Goal: Task Accomplishment & Management: Use online tool/utility

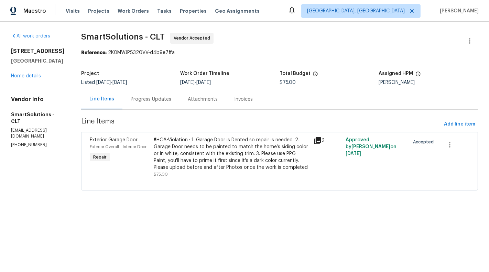
click at [228, 160] on div "#HOA-Violation : 1. Garage Door is Dented so repair is needed. 2. Garage Door n…" at bounding box center [232, 154] width 156 height 34
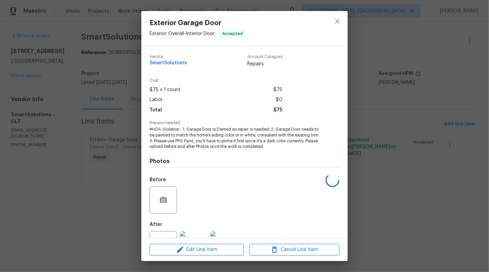
scroll to position [28, 0]
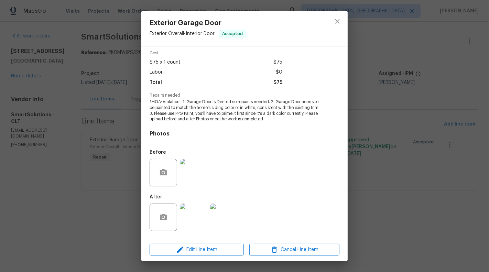
click at [75, 182] on div "Exterior Garage Door Exterior Overall - Interior Door Accepted Vendor SmartSolu…" at bounding box center [244, 136] width 489 height 272
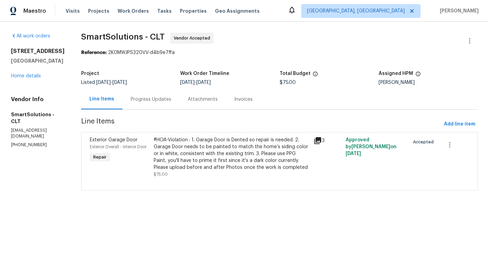
click at [242, 155] on div "#HOA-Violation : 1. Garage Door is Dented so repair is needed. 2. Garage Door n…" at bounding box center [232, 154] width 156 height 34
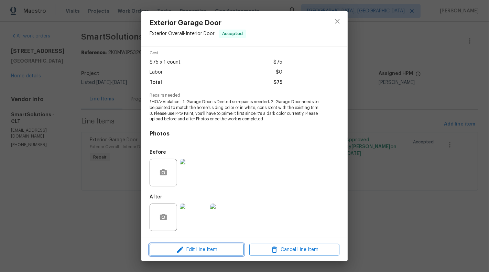
click at [213, 250] on span "Edit Line Item" at bounding box center [197, 250] width 90 height 9
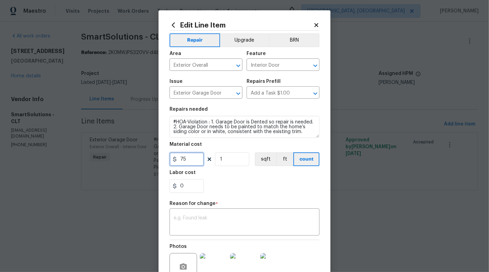
drag, startPoint x: 180, startPoint y: 158, endPoint x: 197, endPoint y: 158, distance: 16.9
click at [197, 158] on input "75" at bounding box center [187, 159] width 34 height 14
type input "2500"
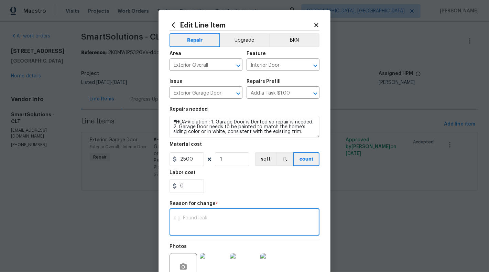
click at [220, 224] on textarea at bounding box center [245, 223] width 142 height 14
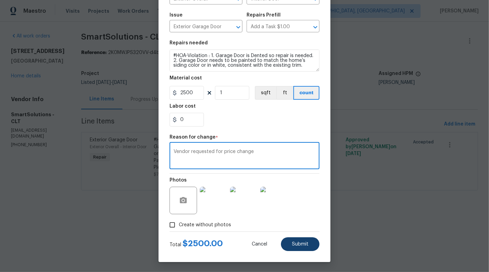
type textarea "Vendor requested for price change"
click at [300, 244] on span "Submit" at bounding box center [300, 244] width 17 height 5
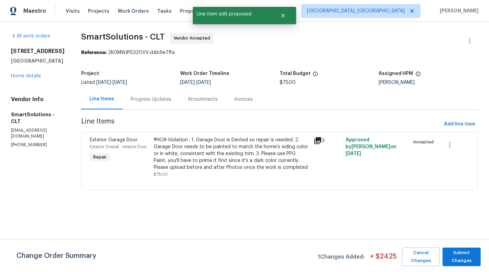
scroll to position [0, 0]
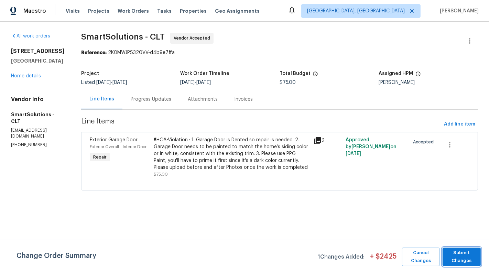
click at [466, 258] on span "Submit Changes" at bounding box center [461, 257] width 31 height 16
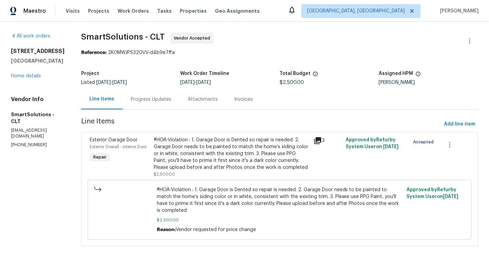
click at [146, 95] on div "Progress Updates" at bounding box center [151, 99] width 57 height 20
click at [156, 105] on div "Progress Updates" at bounding box center [151, 99] width 57 height 20
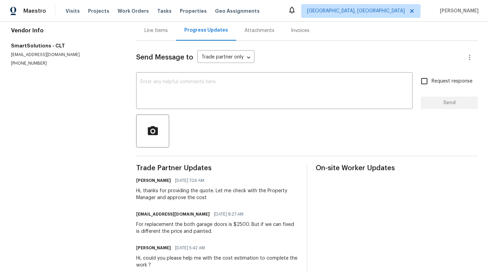
scroll to position [90, 0]
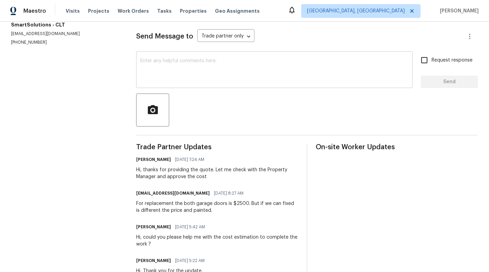
click at [185, 71] on textarea at bounding box center [274, 71] width 268 height 24
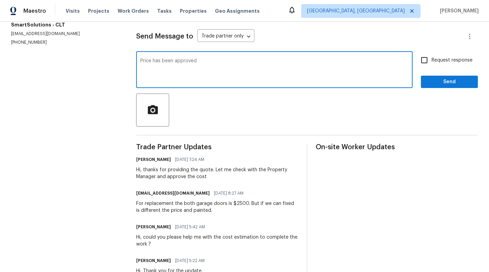
type textarea "Price has been approved"
click at [449, 61] on span "Request response" at bounding box center [452, 60] width 41 height 7
click at [432, 61] on input "Request response" at bounding box center [424, 60] width 14 height 14
checkbox input "true"
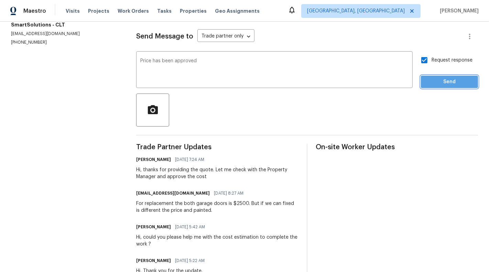
click at [449, 79] on span "Send" at bounding box center [450, 82] width 46 height 9
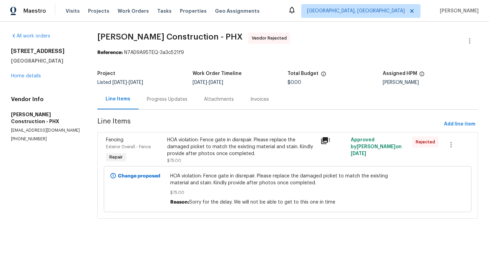
click at [190, 142] on div "HOA violation: Fence gate in disrepair. Please replace the damaged picket to ma…" at bounding box center [241, 147] width 149 height 21
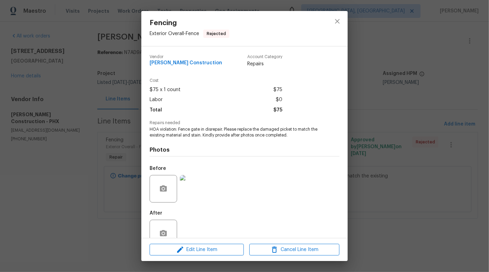
click at [171, 132] on span "HOA violation: Fence gate in disrepair. Please replace the damaged picket to ma…" at bounding box center [235, 133] width 171 height 12
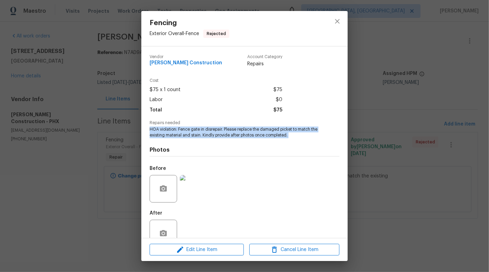
click at [171, 132] on span "HOA violation: Fence gate in disrepair. Please replace the damaged picket to ma…" at bounding box center [235, 133] width 171 height 12
copy span "HOA violation: Fence gate in disrepair. Please replace the damaged picket to ma…"
click at [91, 188] on div "Fencing Exterior Overall - Fence Rejected Vendor Strasser Construction Account …" at bounding box center [244, 136] width 489 height 272
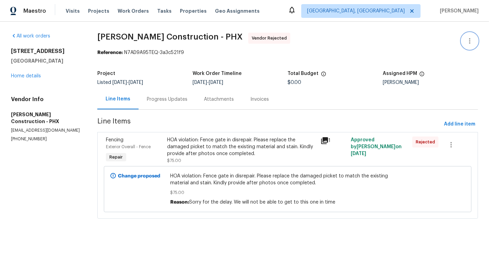
click at [470, 42] on icon "button" at bounding box center [470, 41] width 8 height 8
click at [449, 46] on li "Edit" at bounding box center [448, 40] width 74 height 11
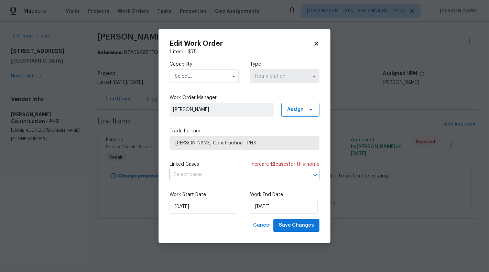
click at [239, 77] on span at bounding box center [234, 76] width 10 height 10
click at [233, 76] on icon "button" at bounding box center [234, 77] width 3 height 2
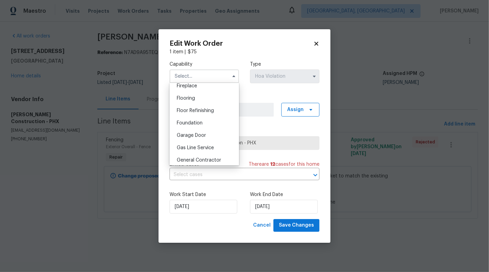
scroll to position [264, 0]
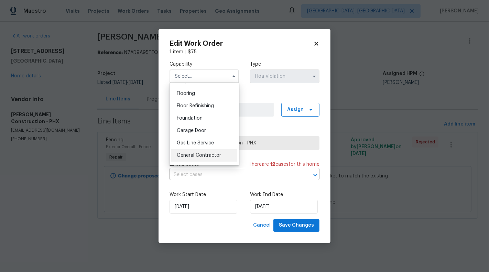
click at [203, 149] on div "General Contractor" at bounding box center [204, 155] width 66 height 12
type input "General Contractor"
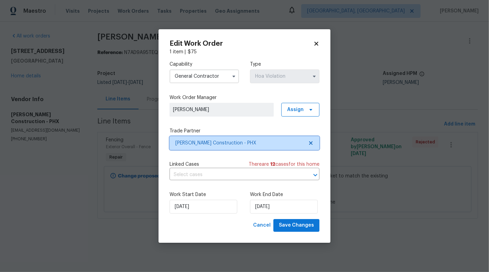
click at [312, 144] on icon at bounding box center [310, 142] width 3 height 3
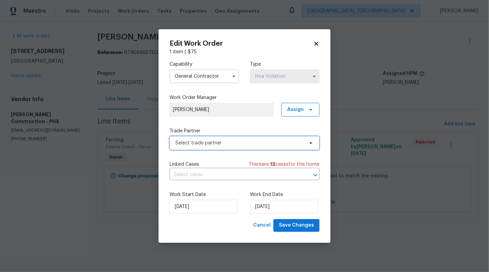
click at [274, 143] on span "Select trade partner" at bounding box center [240, 143] width 128 height 7
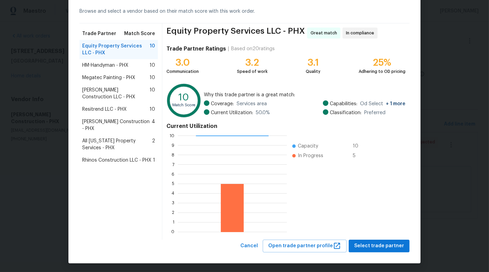
scroll to position [31, 0]
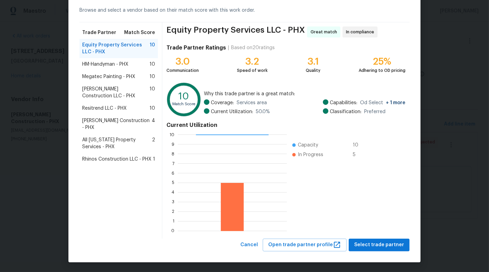
click at [115, 65] on span "HM-Handyman - PHX" at bounding box center [105, 64] width 46 height 7
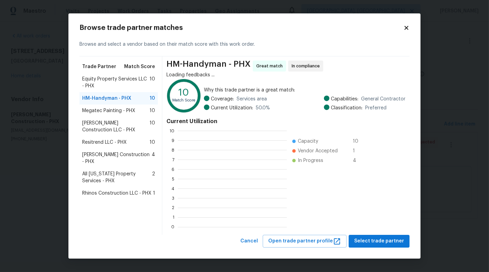
scroll to position [96, 109]
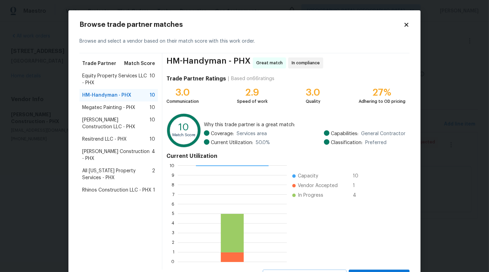
click at [111, 79] on span "Equity Property Services LLC - PHX" at bounding box center [115, 80] width 67 height 14
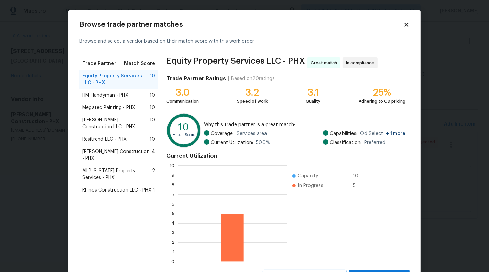
scroll to position [31, 0]
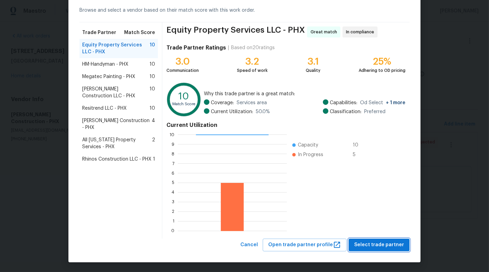
click at [380, 245] on span "Select trade partner" at bounding box center [379, 245] width 50 height 9
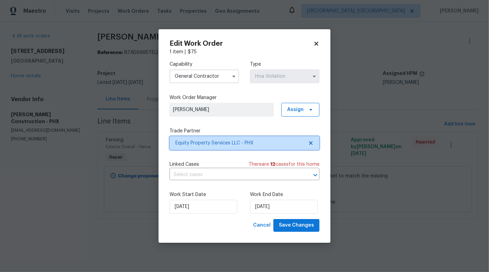
scroll to position [0, 0]
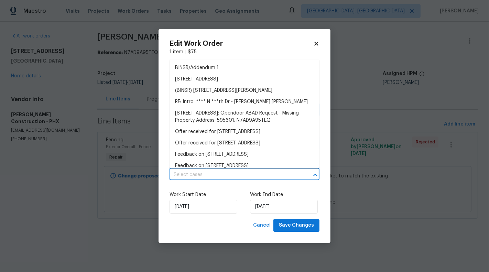
click at [221, 174] on input "text" at bounding box center [235, 175] width 131 height 11
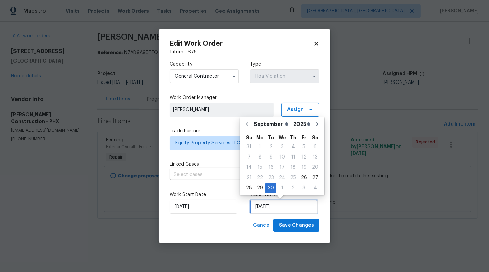
click at [271, 203] on input "30/09/2025" at bounding box center [284, 207] width 68 height 14
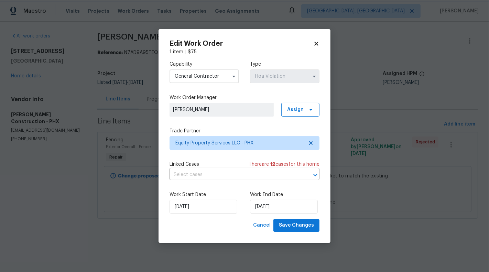
click at [197, 216] on div "Work Start Date 26/09/2025 Work End Date 30/09/2025" at bounding box center [245, 202] width 150 height 33
click at [196, 206] on input "26/09/2025" at bounding box center [204, 207] width 68 height 14
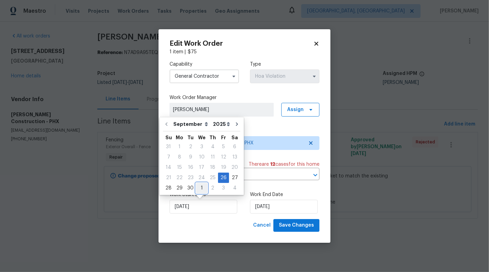
click at [201, 189] on div "1" at bounding box center [201, 188] width 11 height 10
type input "01/10/2025"
select select "9"
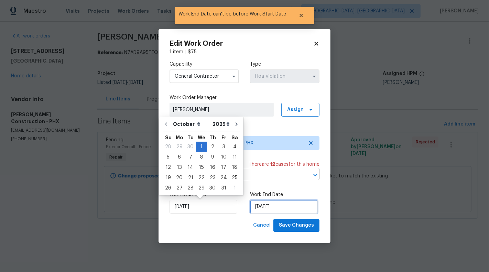
click at [275, 201] on input "01/10/2025" at bounding box center [284, 207] width 68 height 14
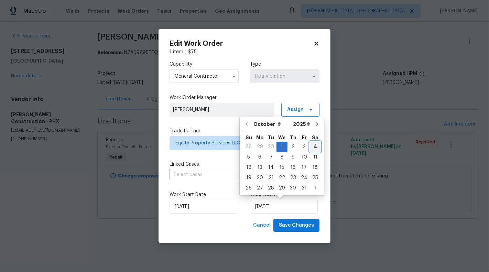
click at [315, 147] on div "4" at bounding box center [315, 147] width 11 height 10
type input "04/10/2025"
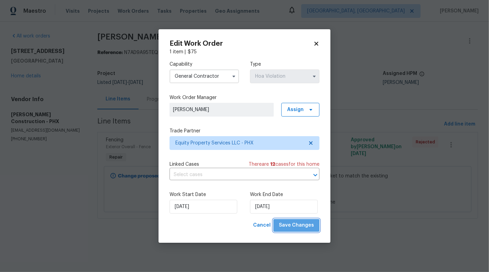
click at [299, 223] on span "Save Changes" at bounding box center [296, 225] width 35 height 9
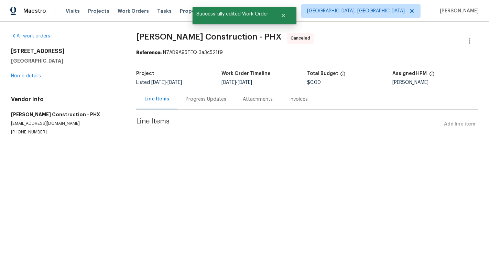
click at [17, 79] on div "2409 N 125th Dr Avondale, AZ 85392 Home details" at bounding box center [65, 64] width 109 height 32
click at [14, 75] on link "Home details" at bounding box center [26, 76] width 30 height 5
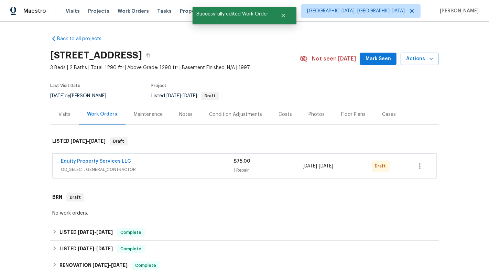
click at [158, 164] on div "Equity Property Services LLC" at bounding box center [147, 162] width 173 height 8
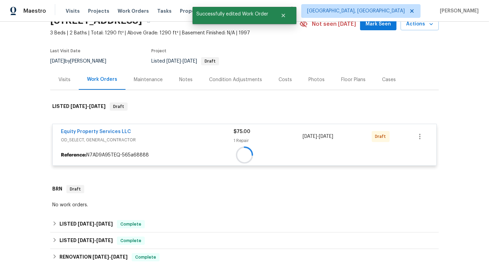
scroll to position [45, 0]
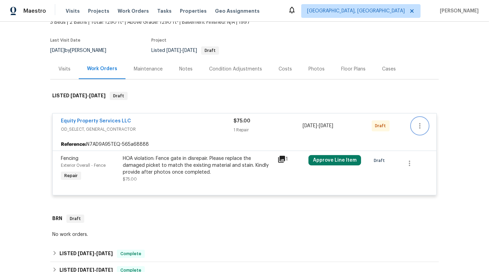
click at [425, 127] on button "button" at bounding box center [420, 126] width 17 height 17
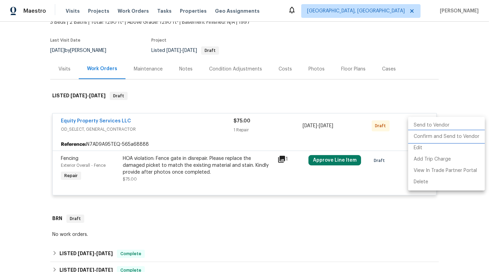
click at [446, 135] on li "Confirm and Send to Vendor" at bounding box center [447, 136] width 77 height 11
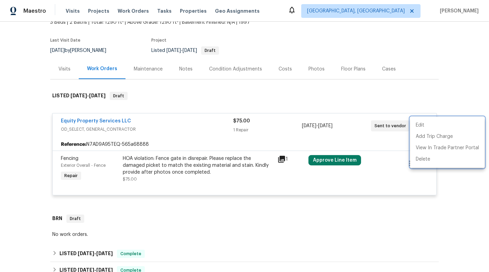
click at [109, 119] on div at bounding box center [244, 136] width 489 height 272
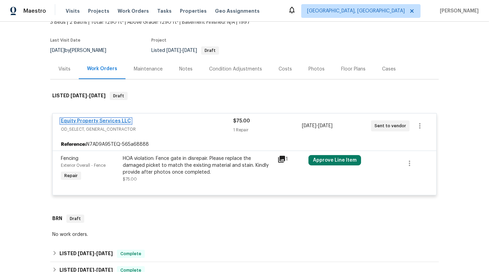
click at [94, 121] on link "Equity Property Services LLC" at bounding box center [96, 121] width 70 height 5
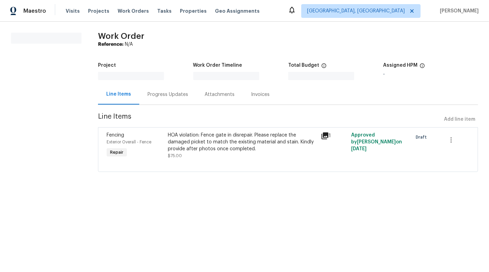
click at [193, 93] on div "Progress Updates" at bounding box center [167, 94] width 57 height 20
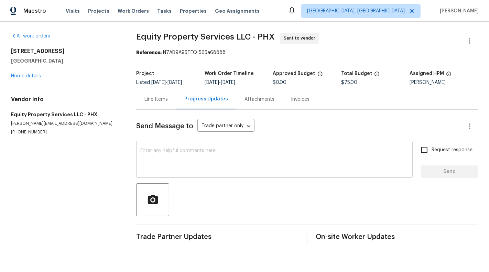
click at [180, 150] on textarea at bounding box center [274, 160] width 268 height 24
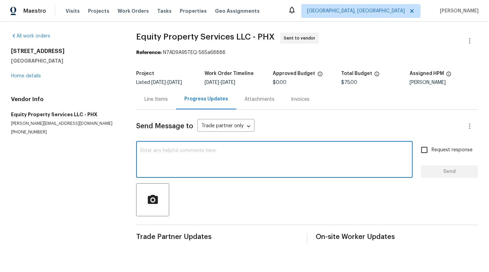
paste textarea "HOA violation: Fence gate in disrepair. Please replace the damaged picket to ma…"
type textarea "HOA violation: Fence gate in disrepair. Please replace the damaged picket to ma…"
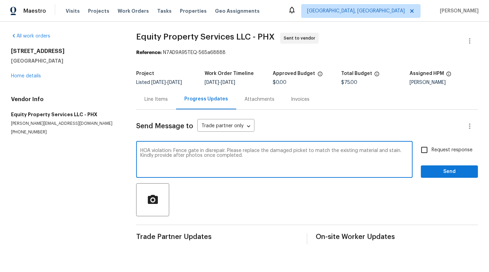
click at [250, 154] on textarea "HOA violation: Fence gate in disrepair. Please replace the damaged picket to ma…" at bounding box center [274, 160] width 268 height 24
type textarea "Hi, could you please help me with the cost estimation to complete the work ?"
click at [462, 149] on span "Request response" at bounding box center [452, 150] width 41 height 7
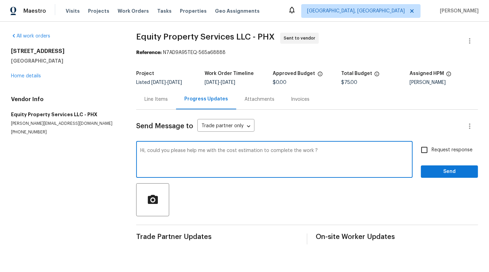
click at [432, 149] on input "Request response" at bounding box center [424, 150] width 14 height 14
checkbox input "true"
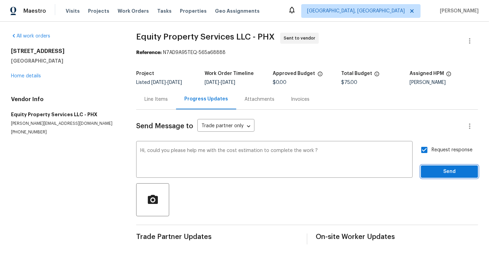
click at [460, 168] on span "Send" at bounding box center [450, 172] width 46 height 9
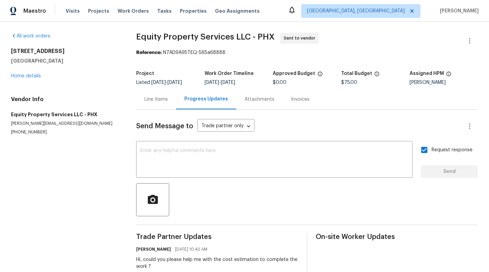
scroll to position [17, 0]
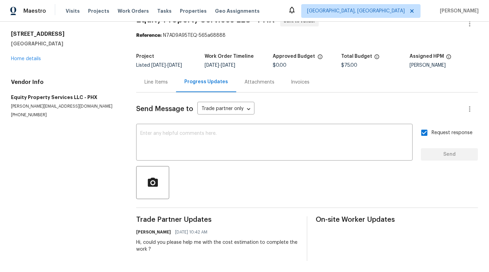
click at [156, 74] on div "Line Items" at bounding box center [156, 82] width 40 height 20
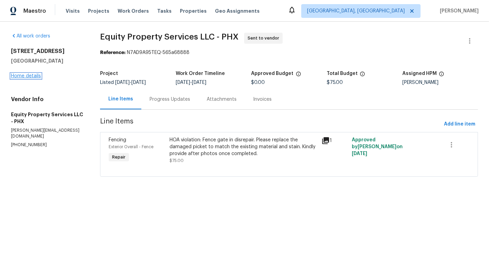
click at [34, 75] on link "Home details" at bounding box center [26, 76] width 30 height 5
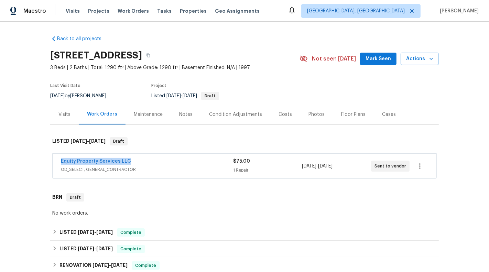
drag, startPoint x: 56, startPoint y: 162, endPoint x: 141, endPoint y: 162, distance: 85.4
click at [141, 162] on div "Equity Property Services LLC OD_SELECT, GENERAL_CONTRACTOR $75.00 1 Repair 10/1…" at bounding box center [245, 166] width 384 height 25
copy link "Equity Property Services LLC"
click at [98, 161] on link "Equity Property Services LLC" at bounding box center [96, 161] width 70 height 5
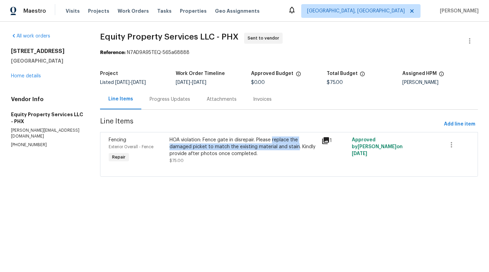
drag, startPoint x: 272, startPoint y: 139, endPoint x: 296, endPoint y: 150, distance: 25.6
click at [296, 150] on div "HOA violation: Fence gate in disrepair. Please replace the damaged picket to ma…" at bounding box center [244, 147] width 148 height 21
copy div "replace the damaged picket to match the existing material and stain"
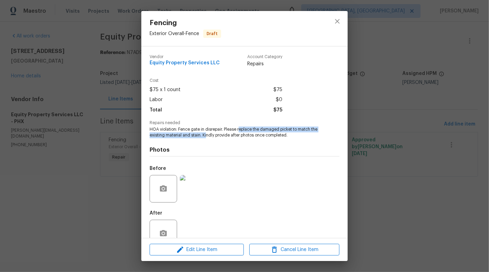
drag, startPoint x: 239, startPoint y: 130, endPoint x: 206, endPoint y: 135, distance: 32.7
click at [206, 135] on span "HOA violation: Fence gate in disrepair. Please replace the damaged picket to ma…" at bounding box center [235, 133] width 171 height 12
drag, startPoint x: 238, startPoint y: 130, endPoint x: 201, endPoint y: 136, distance: 36.9
click at [201, 136] on span "HOA violation: Fence gate in disrepair. Please replace the damaged picket to ma…" at bounding box center [235, 133] width 171 height 12
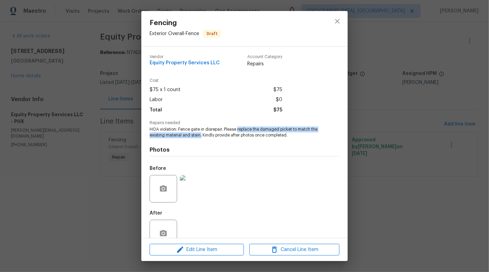
copy span "replace the damaged picket to match the existing material and stain."
click at [335, 19] on icon "close" at bounding box center [337, 21] width 8 height 8
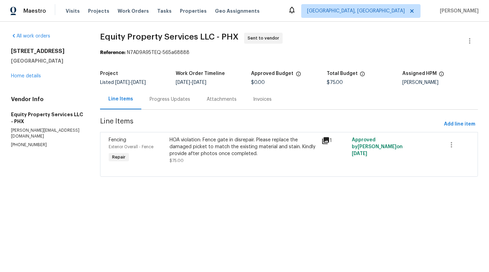
click at [107, 39] on span "Equity Property Services LLC - PHX" at bounding box center [169, 37] width 139 height 8
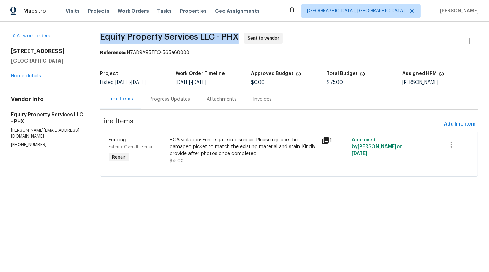
click at [107, 39] on span "Equity Property Services LLC - PHX" at bounding box center [169, 37] width 139 height 8
copy span "Equity Property Services LLC - PHX"
click at [31, 75] on link "Home details" at bounding box center [26, 76] width 30 height 5
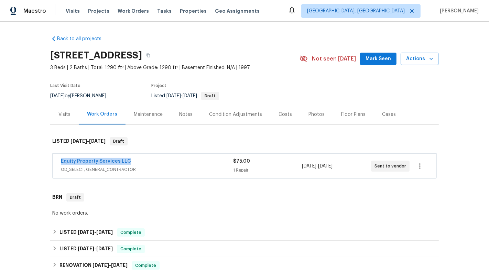
drag, startPoint x: 56, startPoint y: 160, endPoint x: 151, endPoint y: 160, distance: 95.0
click at [151, 160] on div "Equity Property Services LLC OD_SELECT, GENERAL_CONTRACTOR $75.00 1 Repair 10/1…" at bounding box center [245, 166] width 384 height 25
copy link "Equity Property Services LLC"
